Goal: Complete application form

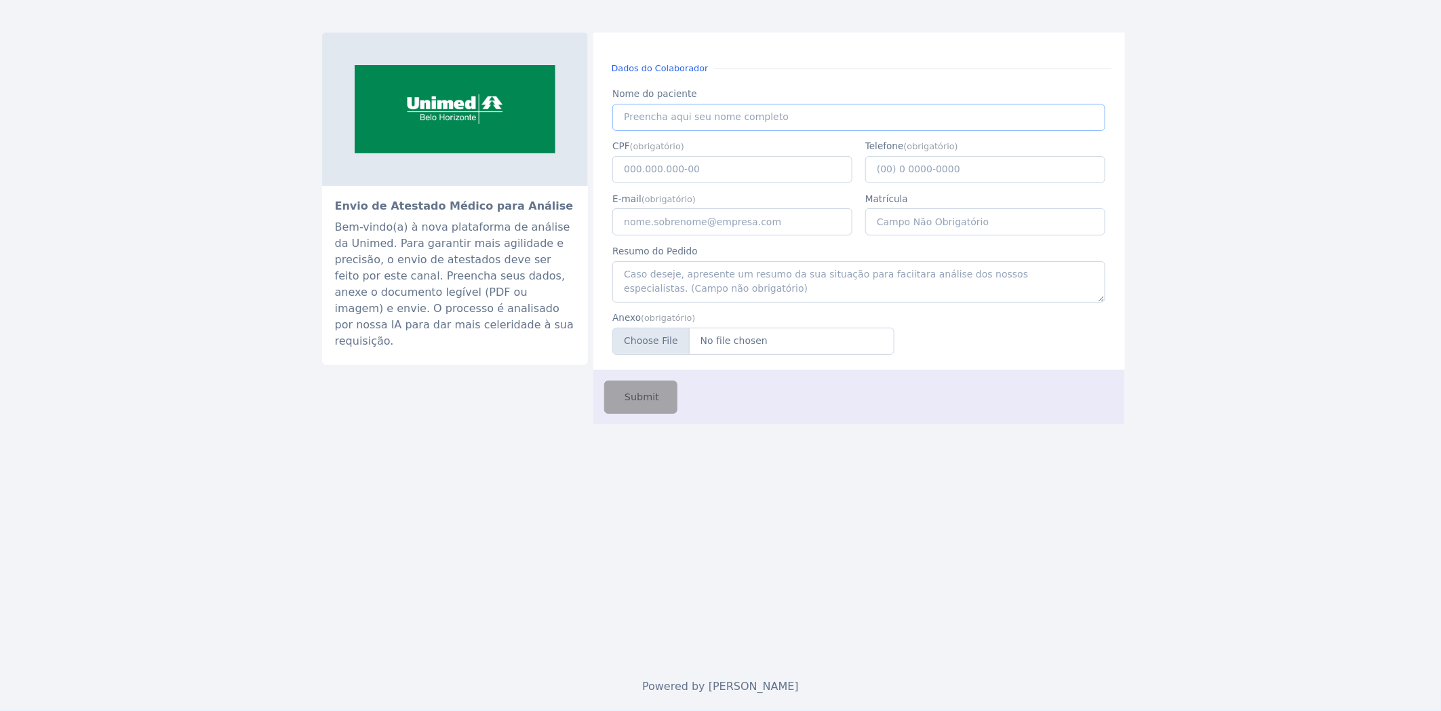
click at [678, 113] on input "Nome do paciente" at bounding box center [859, 117] width 492 height 27
paste input "[PERSON_NAME] DE [PERSON_NAME] FRONT"
type input "[PERSON_NAME] DE [PERSON_NAME] FRONT"
click at [703, 177] on input "CPF" at bounding box center [733, 169] width 240 height 27
paste input "08.849.386-20"
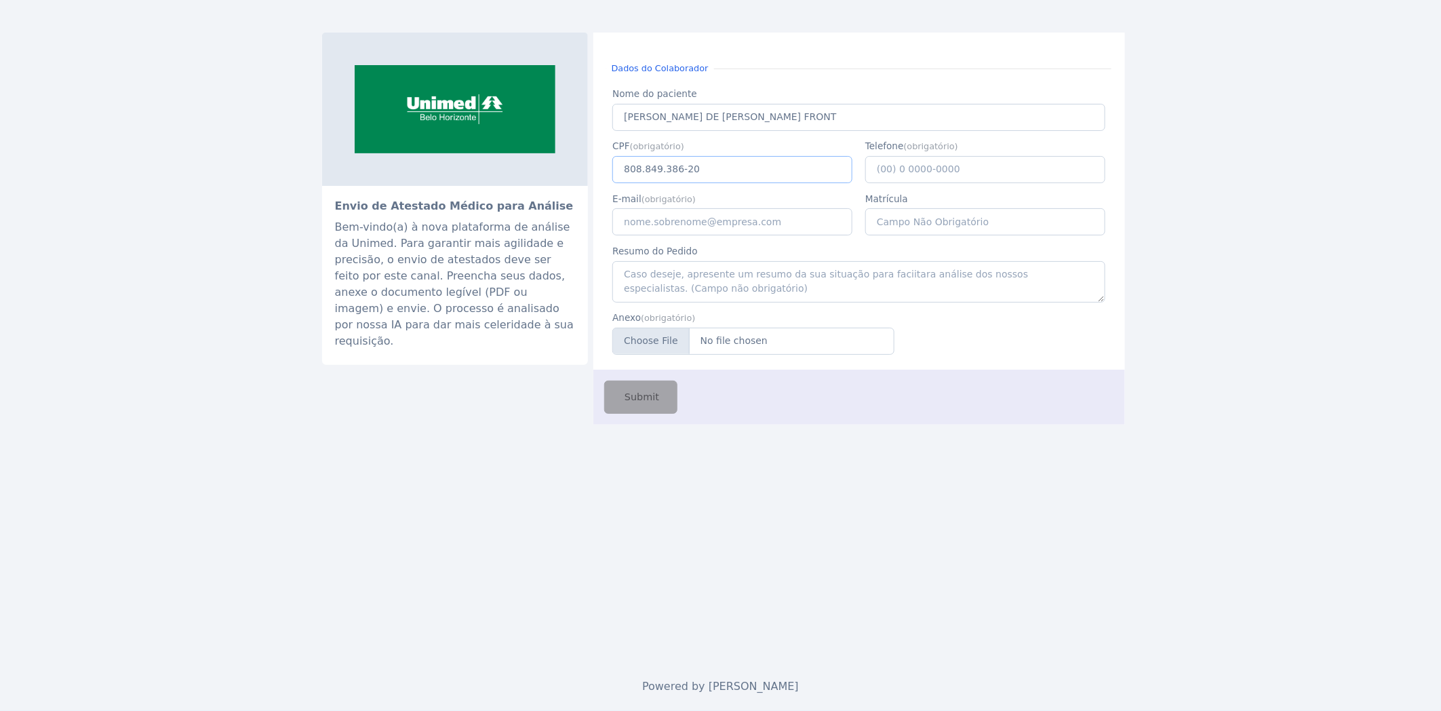
type input "808.849.386-20"
type input "[PHONE_NUMBER]"
type input "[EMAIL_ADDRESS][PERSON_NAME][DOMAIN_NAME]"
click at [748, 341] on input "Anexo" at bounding box center [754, 341] width 282 height 27
type input "C:\fakepath\[PERSON_NAME] DE [PERSON_NAME] FRONT.pdf"
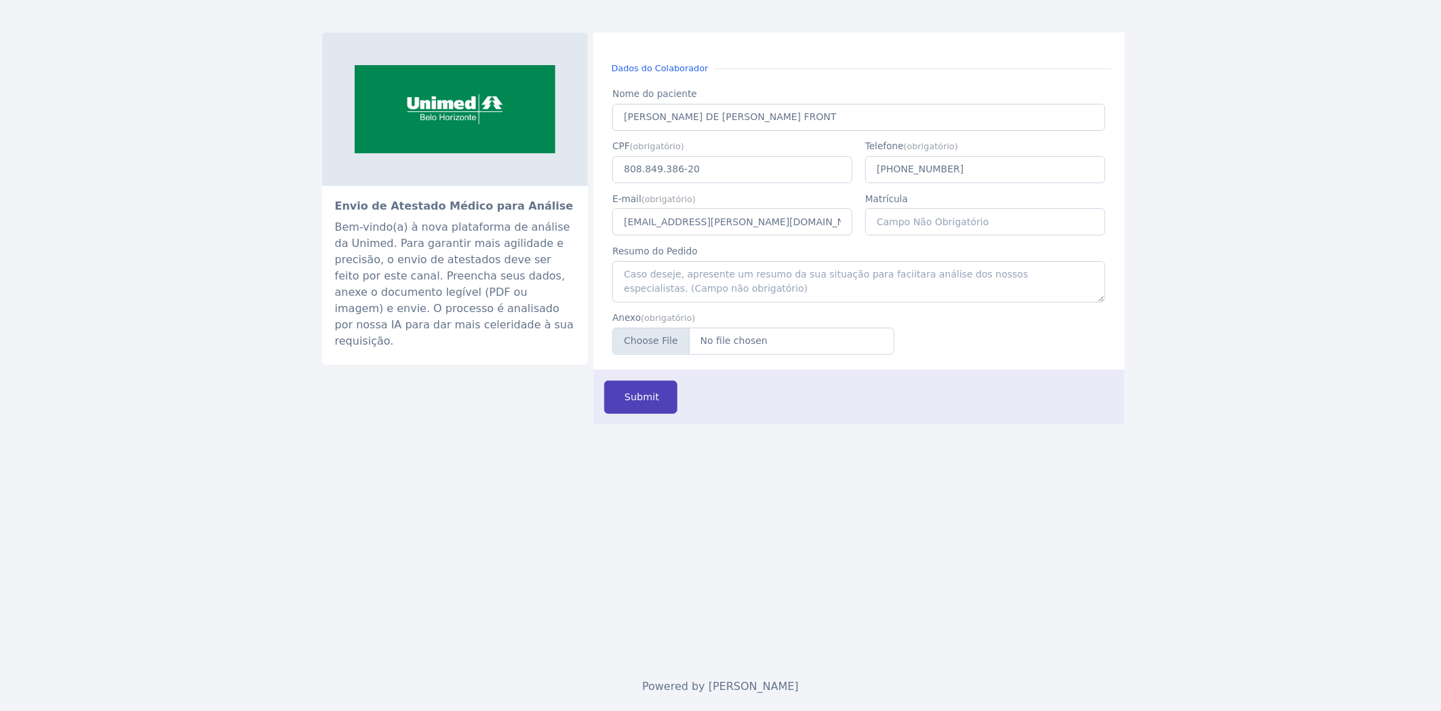
click at [626, 398] on span "Submit" at bounding box center [640, 397] width 37 height 15
